Goal: Task Accomplishment & Management: Manage account settings

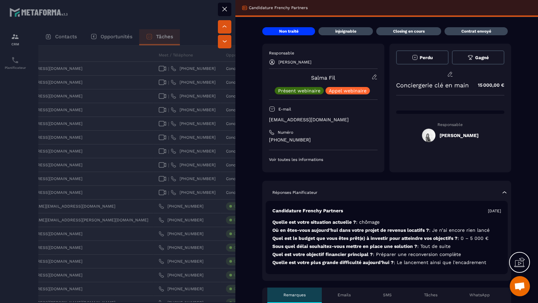
click at [198, 166] on div at bounding box center [269, 151] width 538 height 303
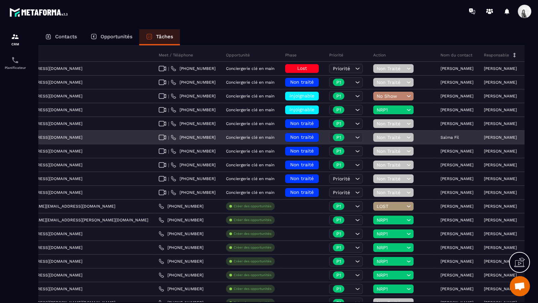
click at [290, 137] on span "Non traité" at bounding box center [302, 136] width 24 height 5
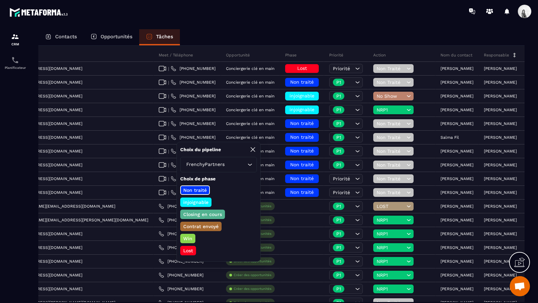
click at [199, 202] on p "injoignable" at bounding box center [195, 202] width 27 height 7
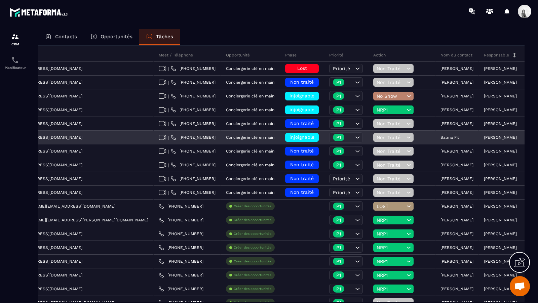
click at [373, 139] on div "Non Traité" at bounding box center [393, 137] width 40 height 9
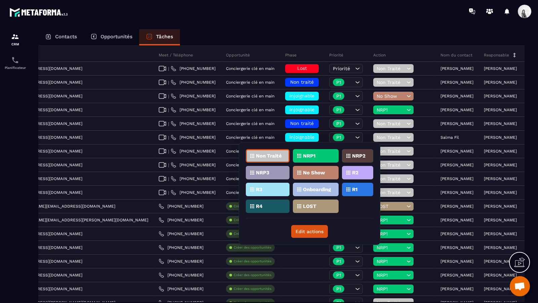
click at [354, 187] on p "R1" at bounding box center [354, 189] width 5 height 5
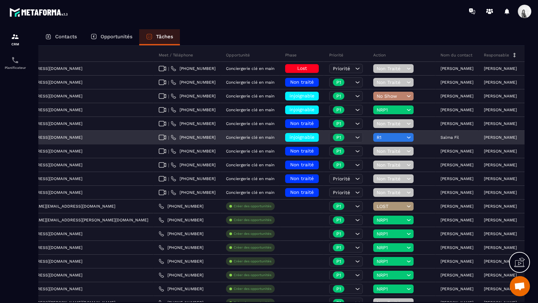
click at [289, 137] on span "injoignable" at bounding box center [301, 136] width 25 height 5
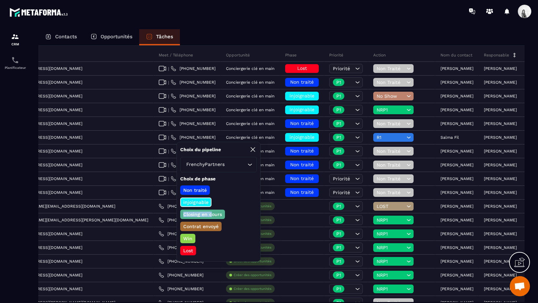
click at [210, 211] on p "Closing en cours" at bounding box center [202, 214] width 41 height 7
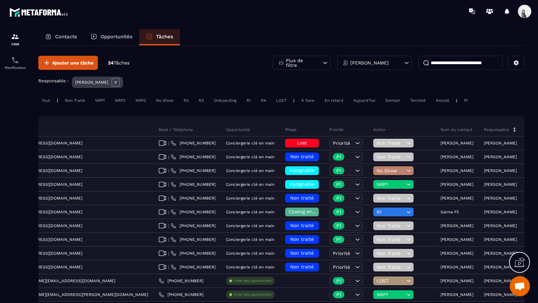
click at [114, 82] on icon at bounding box center [115, 82] width 3 height 3
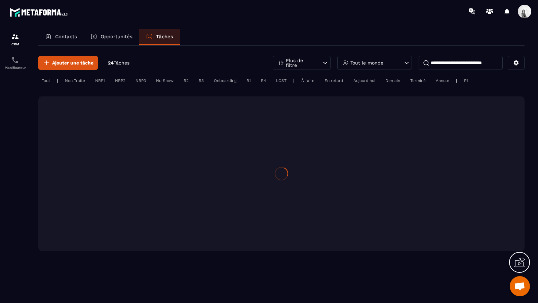
click at [480, 64] on input at bounding box center [460, 63] width 84 height 14
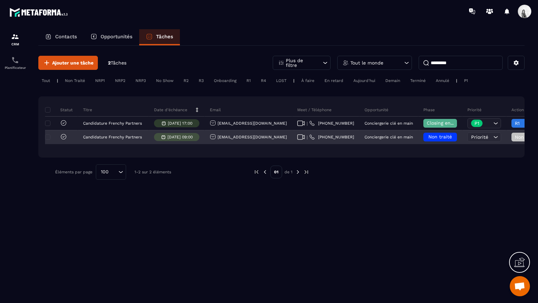
scroll to position [0, 172]
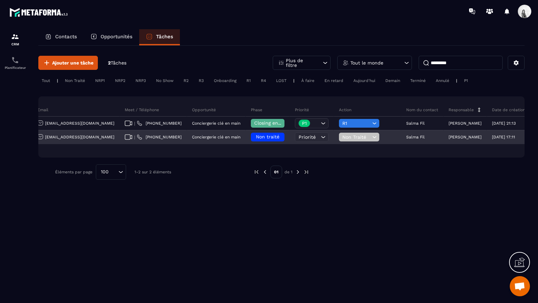
type input "*********"
click at [246, 143] on div "Non traité" at bounding box center [268, 137] width 44 height 13
click at [256, 138] on span "Non traité" at bounding box center [268, 136] width 24 height 5
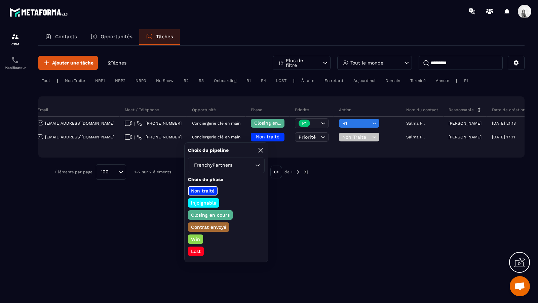
click at [217, 213] on p "Closing en cours" at bounding box center [210, 215] width 41 height 7
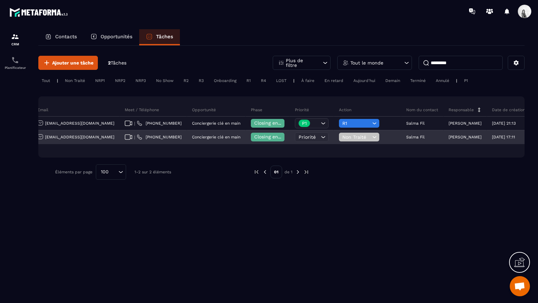
click at [339, 133] on div "Non Traité" at bounding box center [359, 137] width 40 height 9
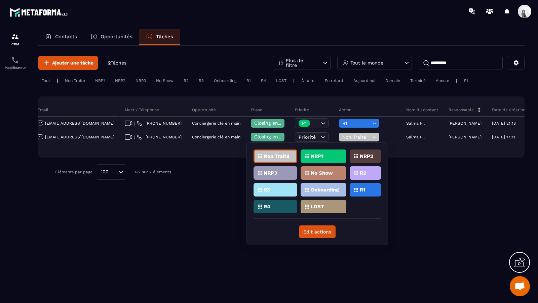
click at [363, 196] on div "Non Traité NRP1 NRP2 NRP3 No Show R2 R3 Onboarding R1 R4 LOST" at bounding box center [316, 184] width 127 height 69
click at [368, 190] on div "R1" at bounding box center [364, 189] width 31 height 13
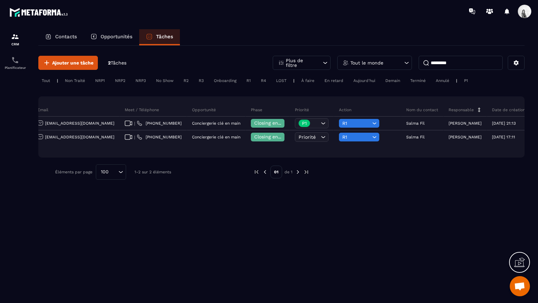
click at [454, 61] on input "*********" at bounding box center [460, 63] width 84 height 14
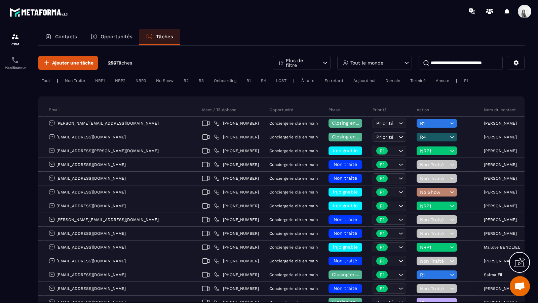
click at [387, 57] on div "Tout le monde" at bounding box center [374, 63] width 75 height 14
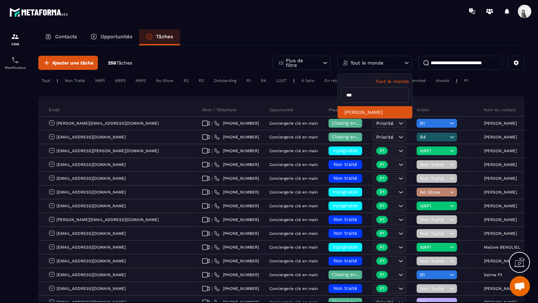
click at [364, 115] on li "[PERSON_NAME]" at bounding box center [374, 112] width 75 height 12
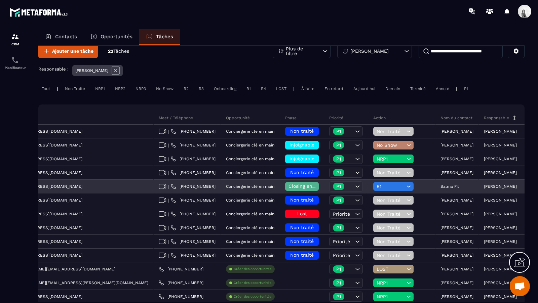
scroll to position [25, 0]
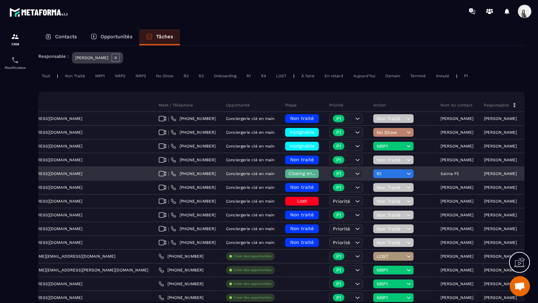
click at [440, 171] on p "Salma Fil" at bounding box center [449, 173] width 18 height 5
